Goal: Check status

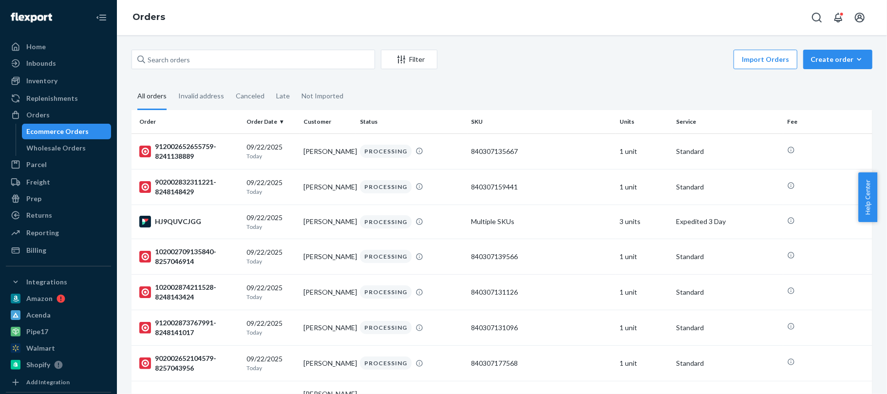
click at [42, 63] on div "Inbounds" at bounding box center [41, 63] width 30 height 10
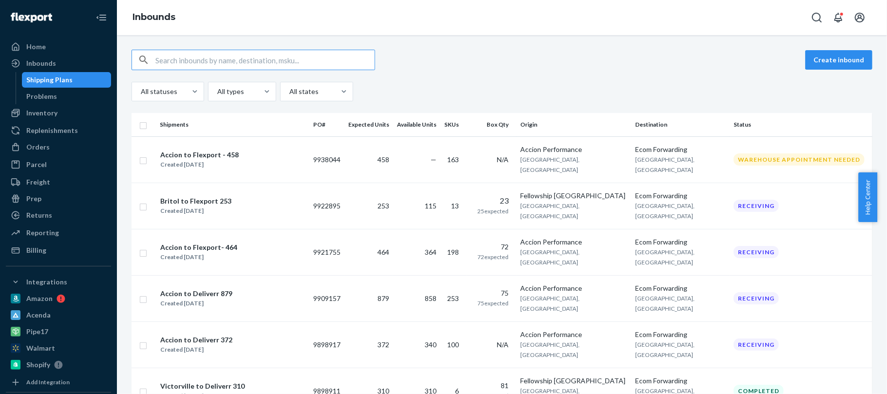
scroll to position [195, 0]
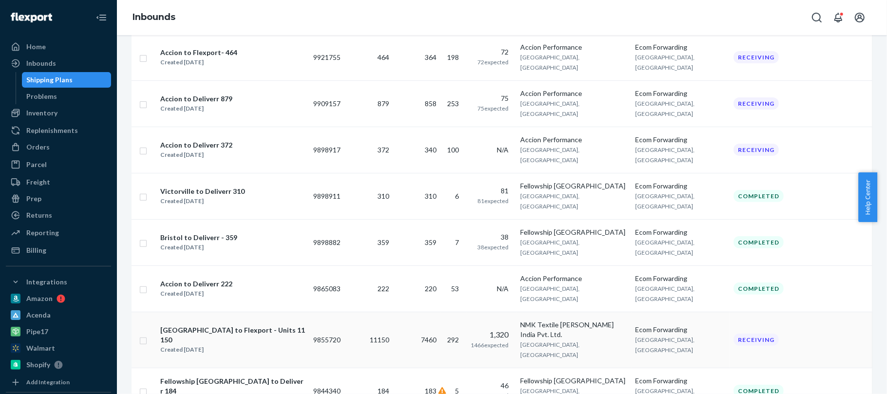
click at [242, 325] on div "[GEOGRAPHIC_DATA] to Flexport - Units 11150" at bounding box center [232, 334] width 145 height 19
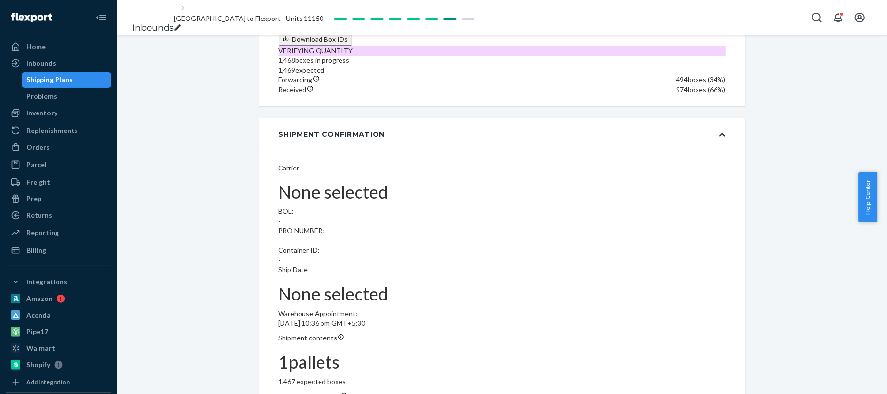
scroll to position [975, 0]
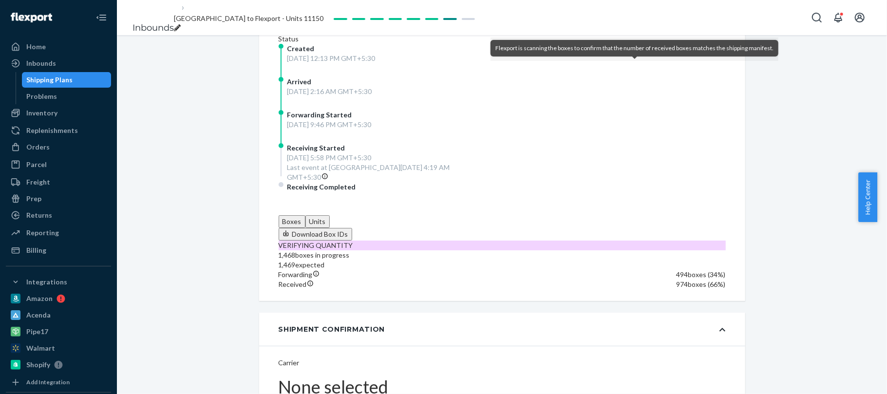
click at [567, 51] on div "Flexport is scanning the boxes to confirm that the number of received boxes mat…" at bounding box center [635, 48] width 278 height 9
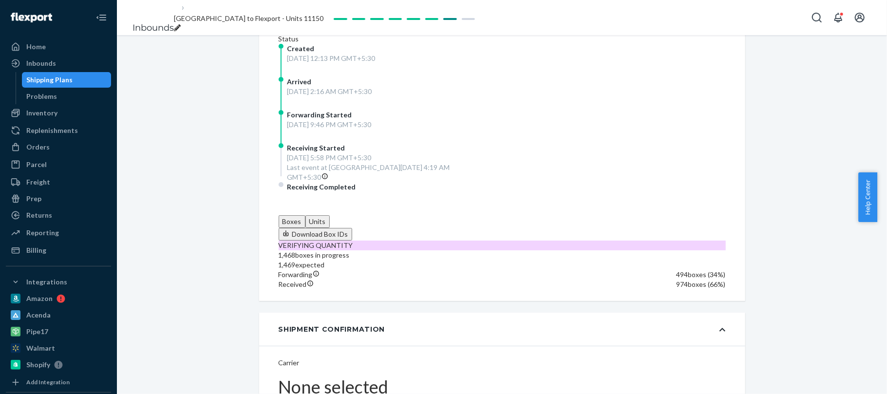
click at [637, 215] on div "Boxes Units Download Box IDs VERIFYING QUANTITY 1,468 boxes in progress 1,469 e…" at bounding box center [502, 252] width 447 height 74
click at [330, 215] on button "Units" at bounding box center [318, 221] width 24 height 13
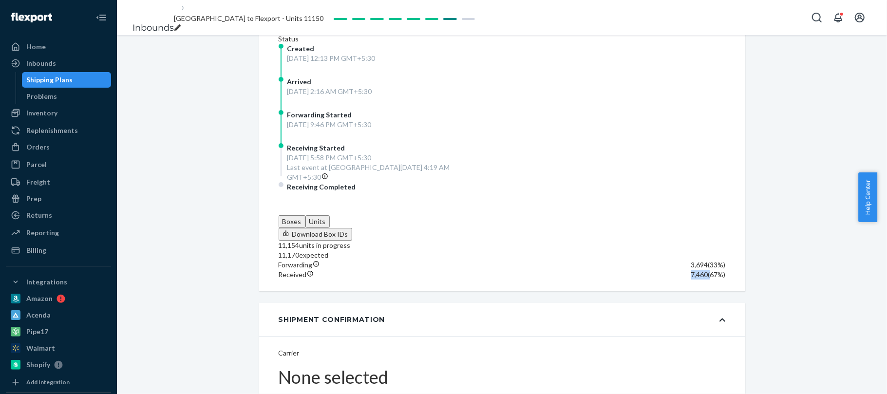
drag, startPoint x: 672, startPoint y: 147, endPoint x: 692, endPoint y: 149, distance: 20.1
click at [692, 270] on div "Received 7,460 ( 67 %)" at bounding box center [502, 275] width 447 height 10
copy div "7,460"
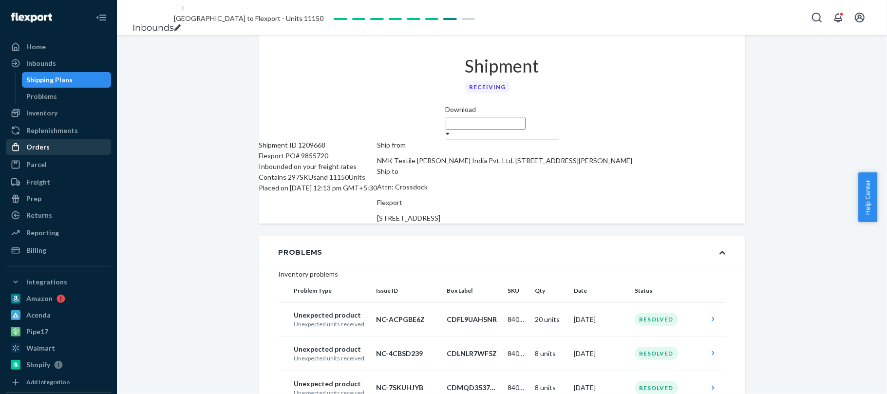
click at [39, 142] on div "Orders" at bounding box center [37, 147] width 23 height 10
